Goal: Transaction & Acquisition: Register for event/course

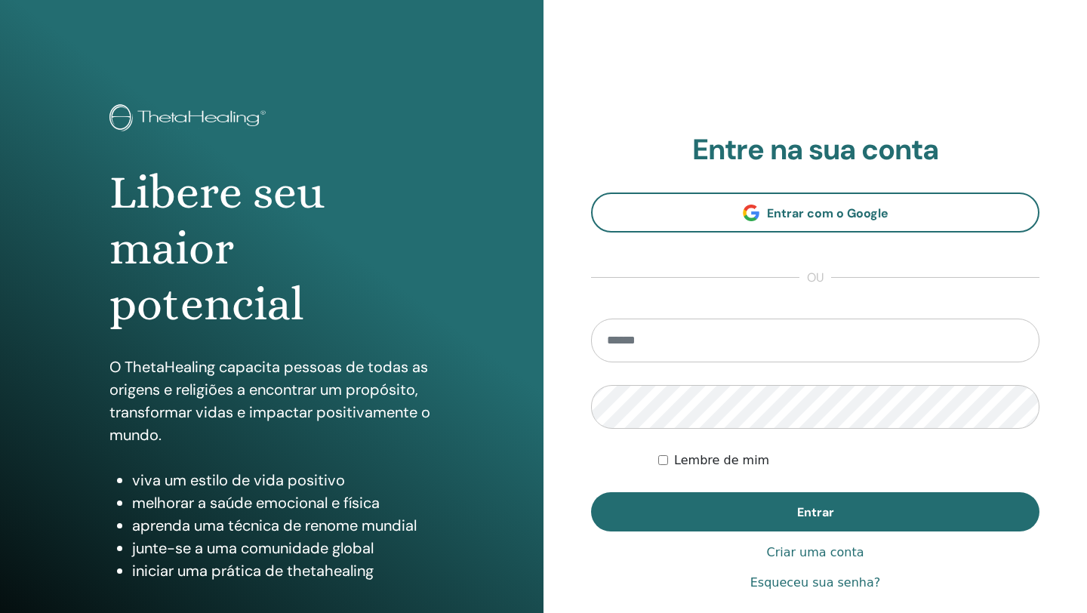
click at [671, 348] on input "email" at bounding box center [815, 341] width 448 height 44
click at [645, 317] on section "Entre na sua conta Entrar com o Google ou Lembre de mim Entrar" at bounding box center [815, 332] width 448 height 399
click at [648, 333] on input "email" at bounding box center [815, 341] width 448 height 44
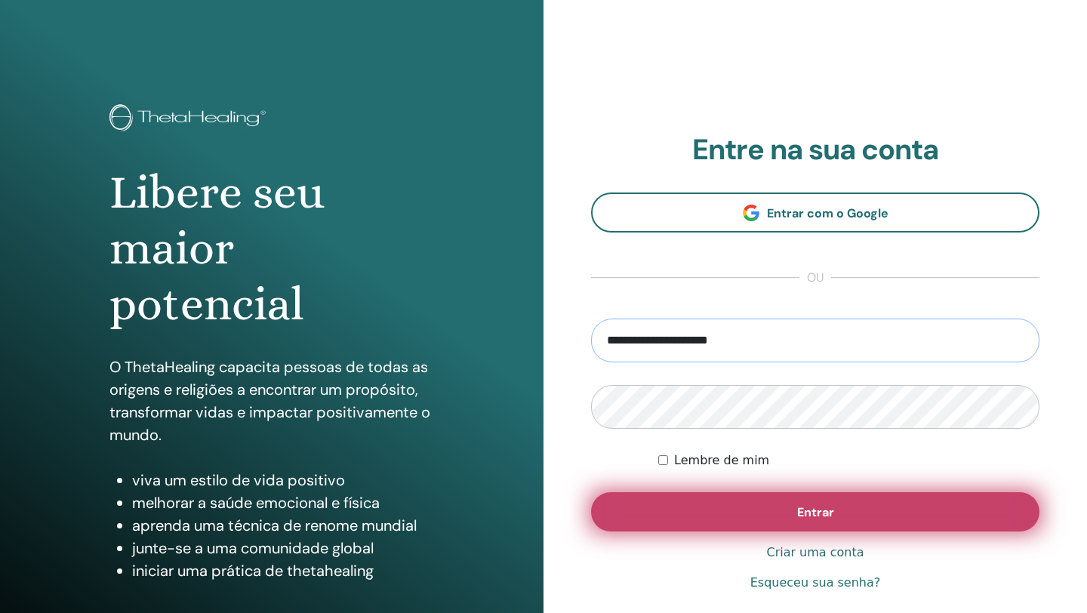
type input "**********"
click at [750, 523] on button "Entrar" at bounding box center [815, 511] width 448 height 39
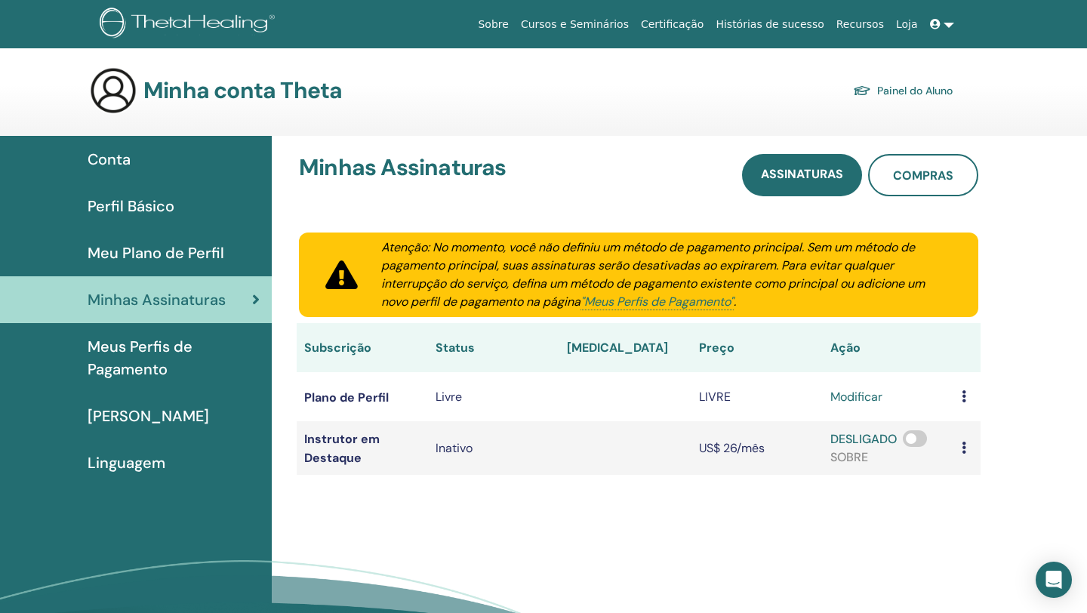
click at [591, 25] on font "Cursos e Seminários" at bounding box center [575, 24] width 108 height 12
